Goal: Download file/media

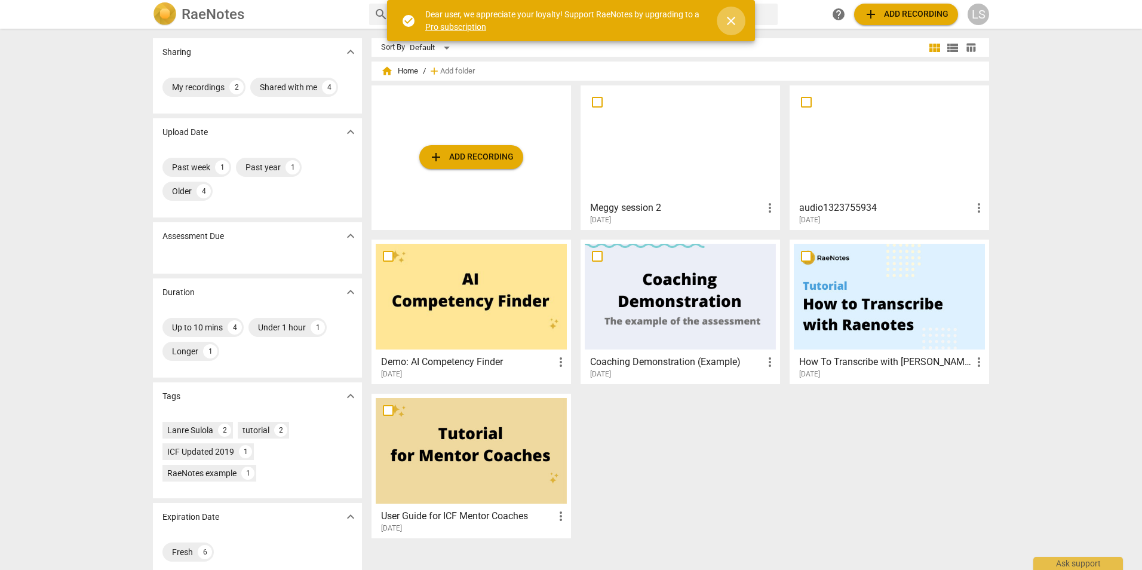
click at [734, 17] on span "close" at bounding box center [731, 21] width 14 height 14
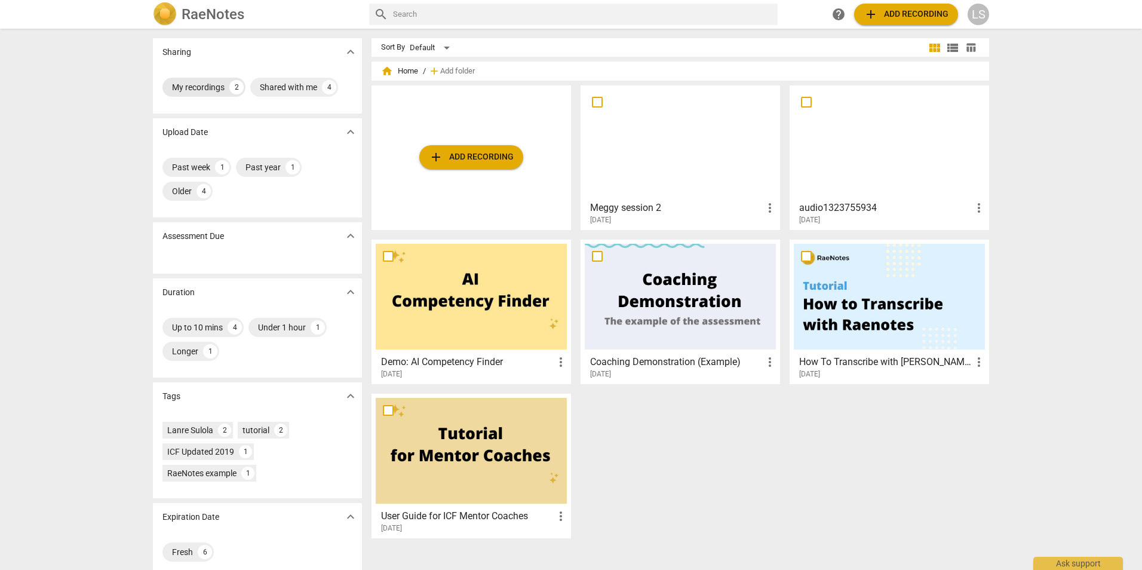
click at [196, 92] on div "My recordings" at bounding box center [198, 87] width 53 height 12
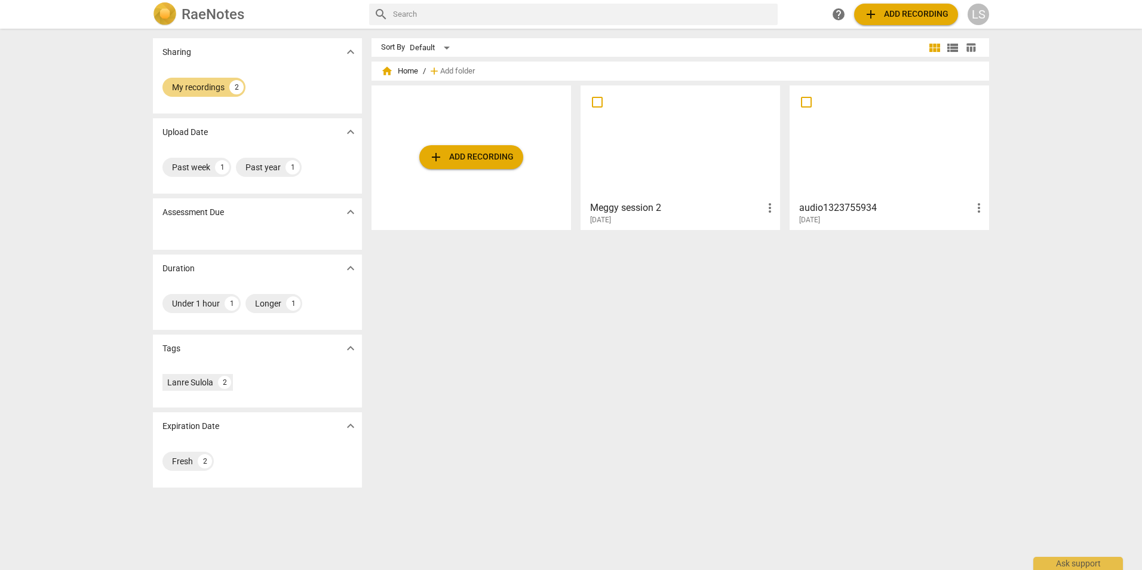
click at [660, 167] on div at bounding box center [680, 143] width 191 height 106
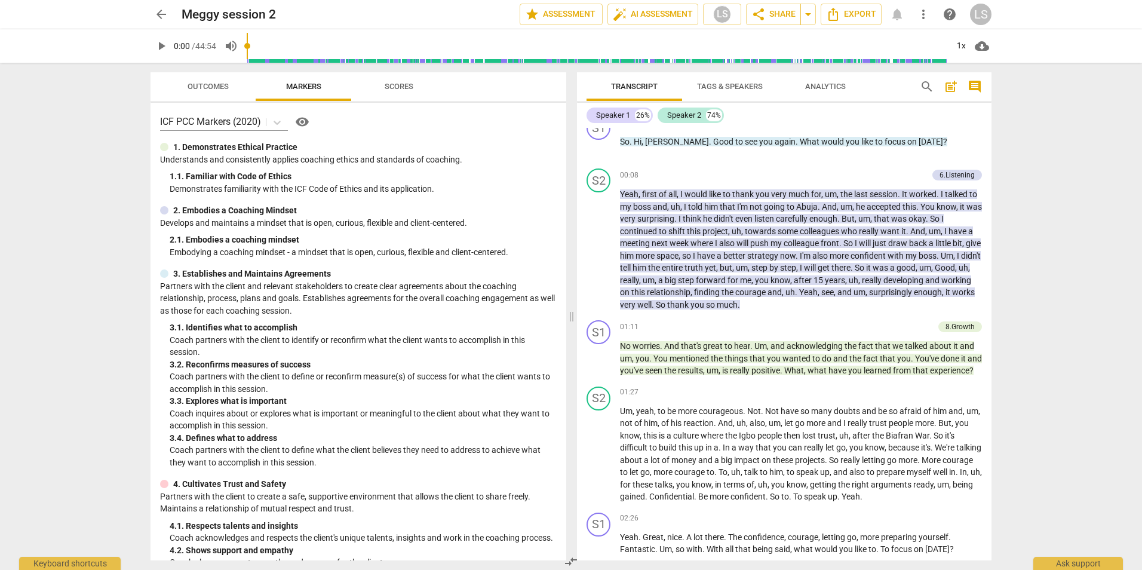
scroll to position [53, 0]
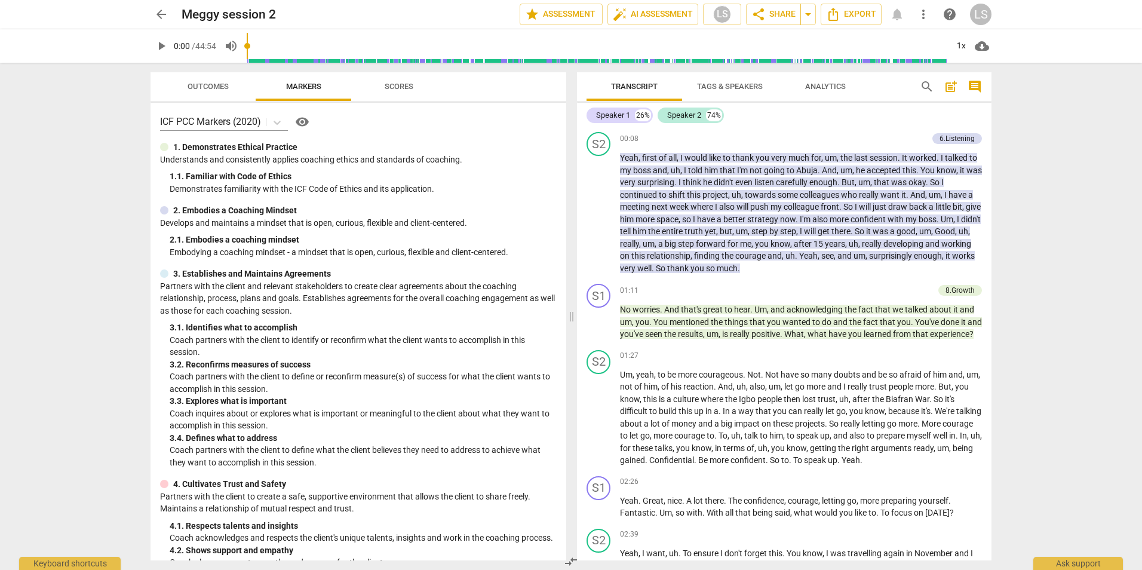
drag, startPoint x: 992, startPoint y: 139, endPoint x: 990, endPoint y: 149, distance: 10.3
click at [990, 149] on div "Transcript Tags & Speakers Analytics search post_add comment Speaker 1 26% Spea…" at bounding box center [786, 316] width 429 height 507
click at [986, 136] on div "S2 play_arrow pause 00:08 + Add competency 6.Listening keyboard_arrow_right Yea…" at bounding box center [784, 203] width 415 height 152
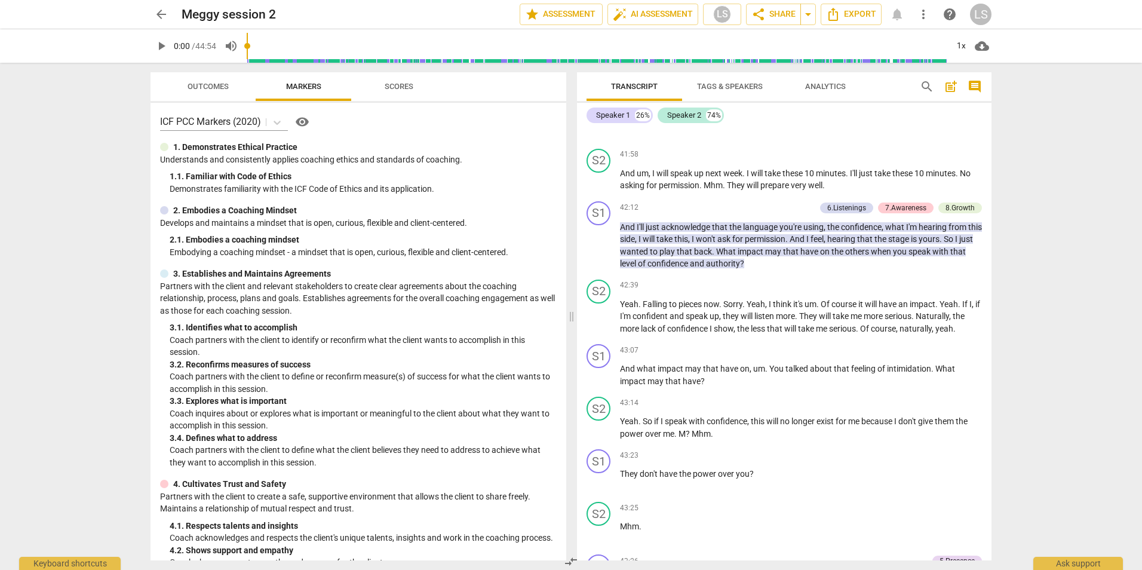
scroll to position [11641, 0]
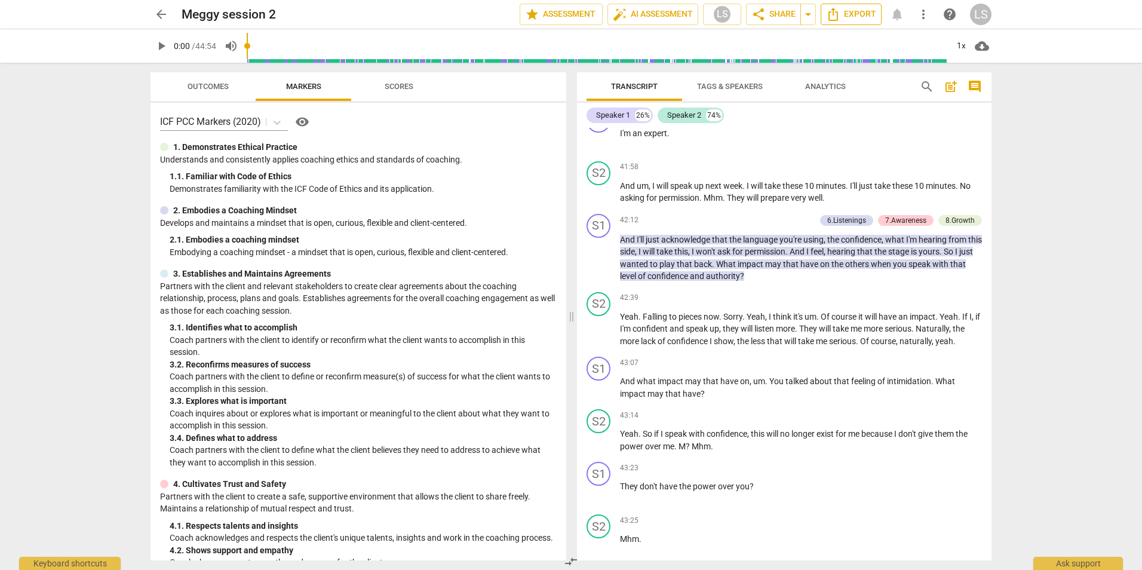
click at [855, 16] on span "Export" at bounding box center [851, 14] width 50 height 14
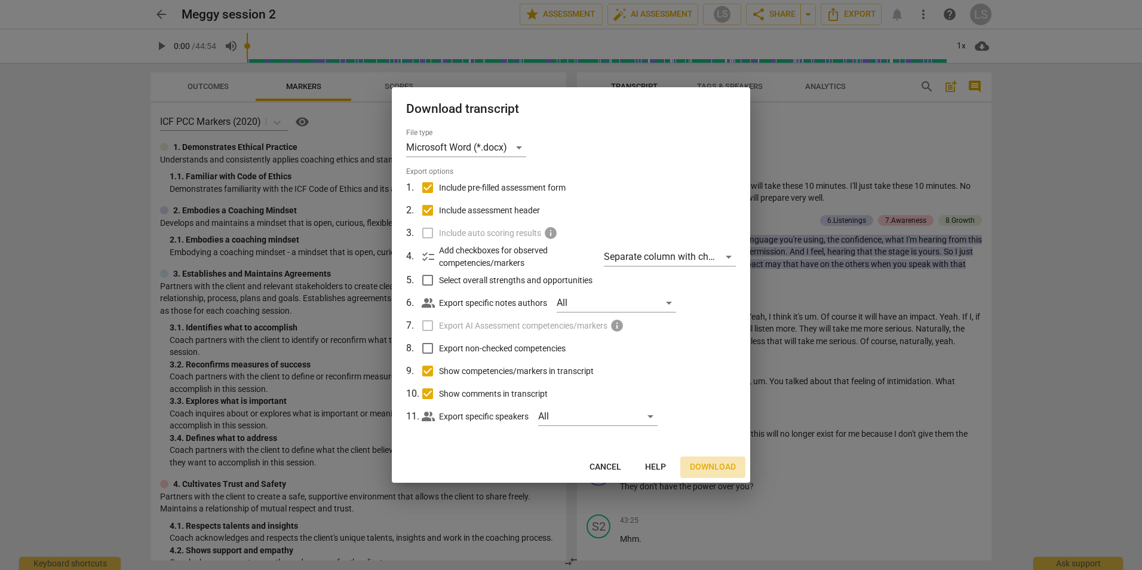
click at [712, 468] on span "Download" at bounding box center [713, 467] width 46 height 12
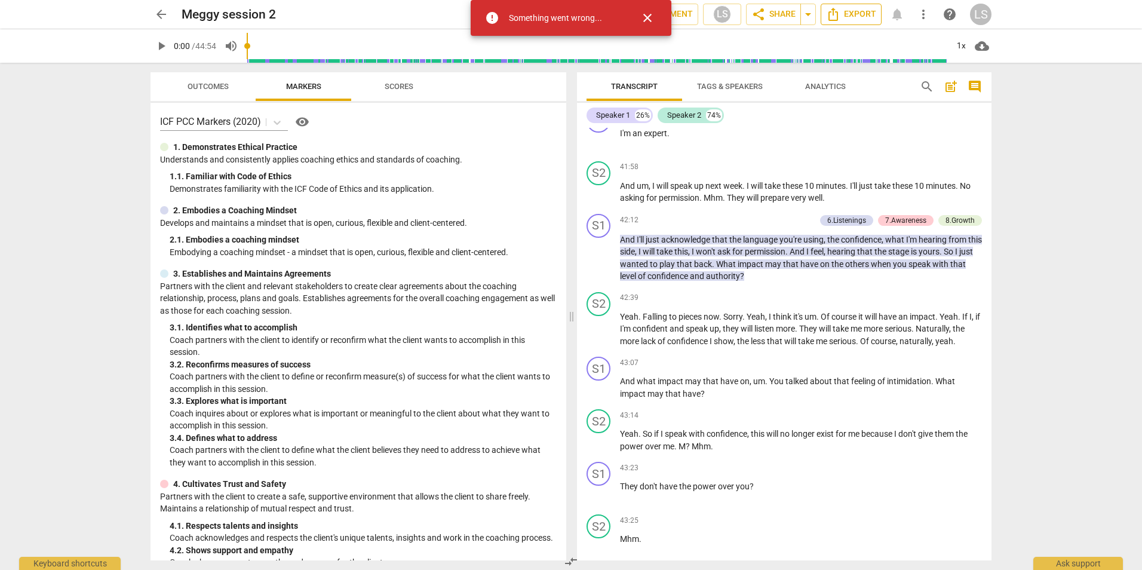
click at [864, 13] on span "Export" at bounding box center [851, 14] width 50 height 14
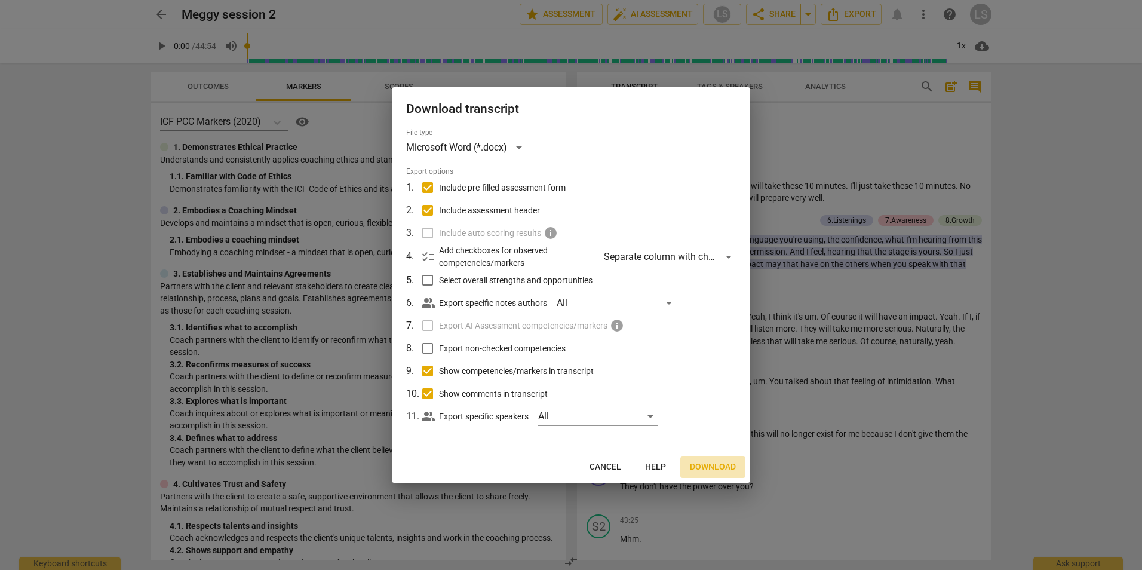
click at [713, 465] on span "Download" at bounding box center [713, 467] width 46 height 12
